Goal: Find specific page/section: Find specific page/section

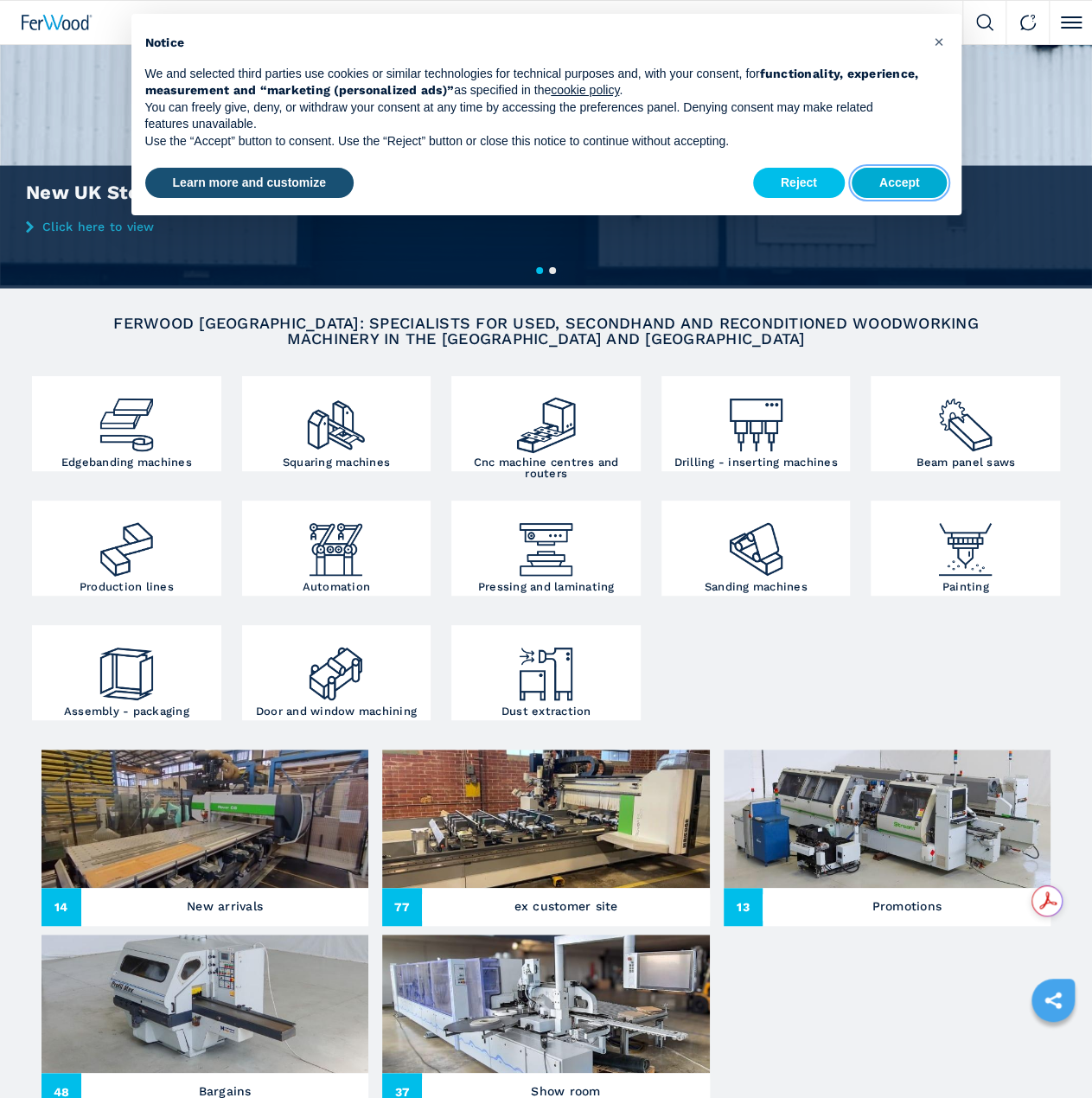
click at [915, 186] on button "Accept" at bounding box center [899, 183] width 96 height 32
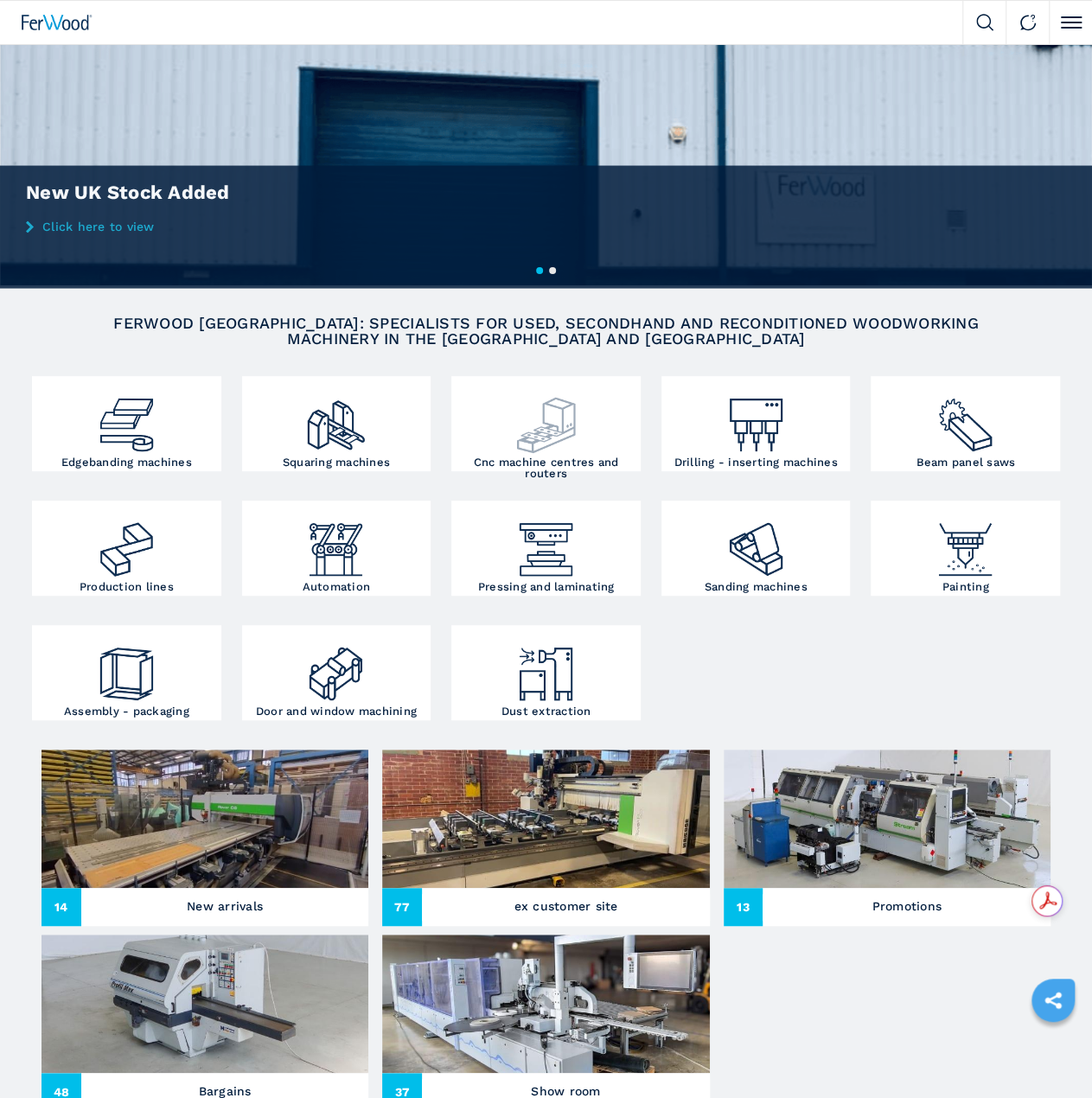
click at [554, 437] on img at bounding box center [546, 419] width 63 height 76
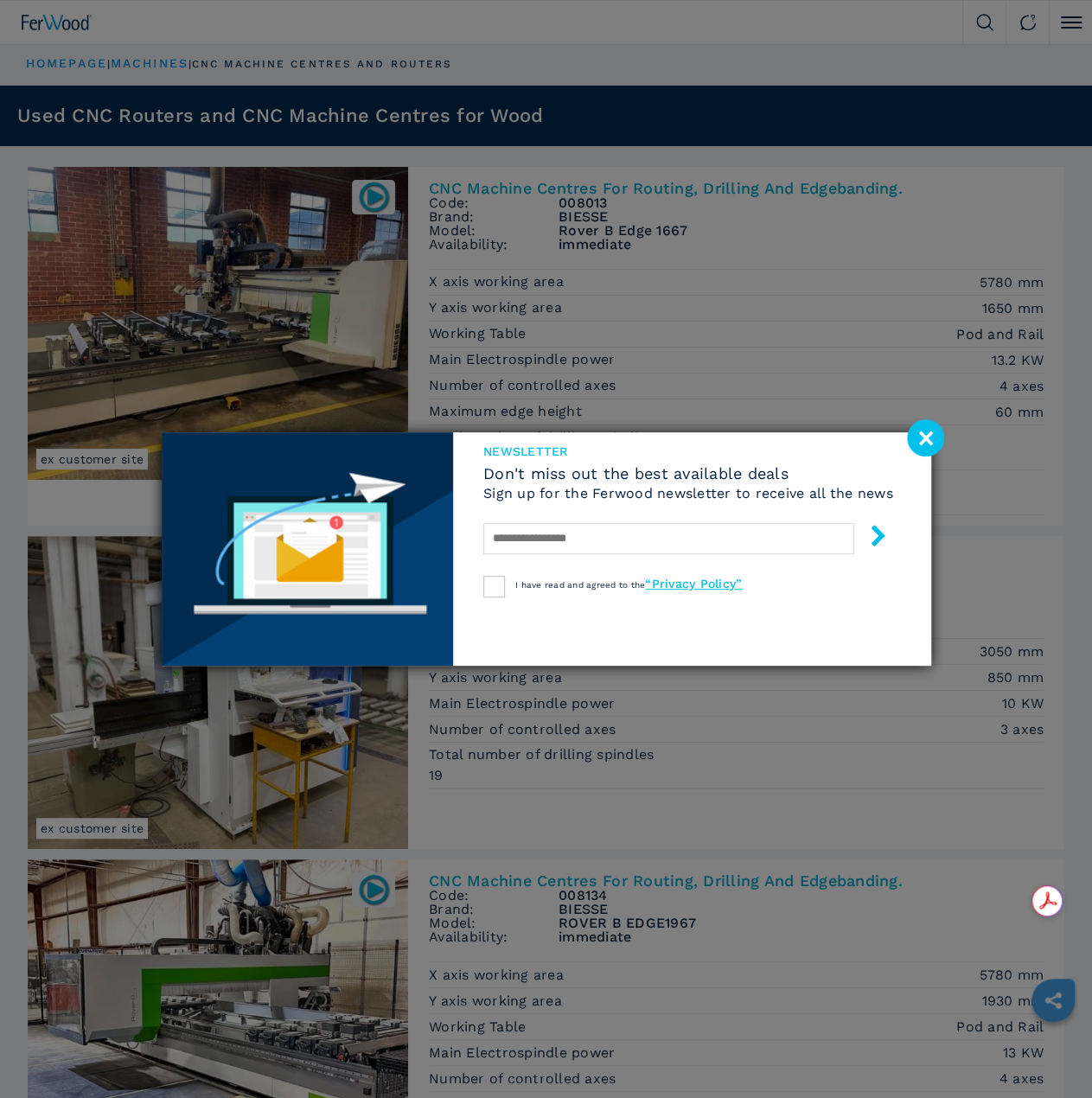
click at [927, 442] on image at bounding box center [925, 438] width 37 height 37
